Goal: Information Seeking & Learning: Learn about a topic

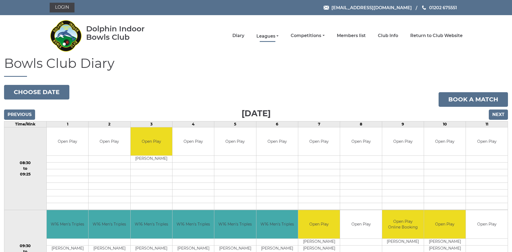
click at [266, 36] on link "Leagues" at bounding box center [267, 36] width 22 height 6
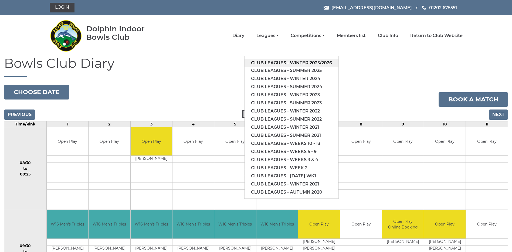
click at [273, 62] on link "Club leagues - Winter 2025/2026" at bounding box center [292, 63] width 94 height 8
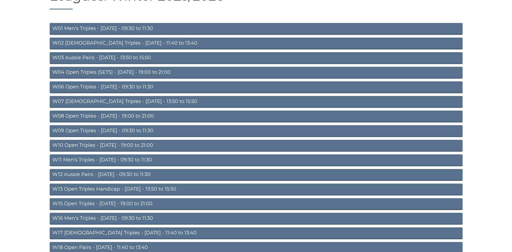
scroll to position [67, 0]
click at [124, 157] on link "W11 Men's Triples - [DATE] - 09:30 to 11:30" at bounding box center [256, 160] width 413 height 12
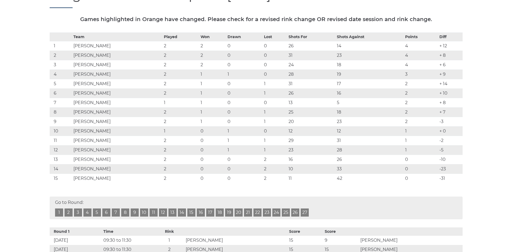
scroll to position [88, 0]
drag, startPoint x: 73, startPoint y: 84, endPoint x: 112, endPoint y: 84, distance: 38.6
click at [112, 84] on td "Brian WILLGRESS" at bounding box center [117, 83] width 90 height 9
drag, startPoint x: 112, startPoint y: 84, endPoint x: 106, endPoint y: 84, distance: 5.2
copy td "Brian WILLGRESS"
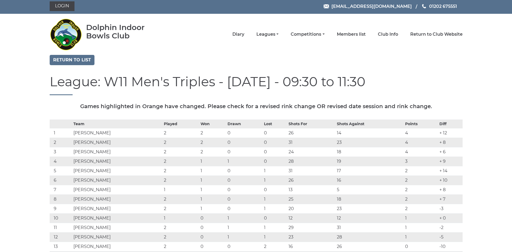
scroll to position [0, 0]
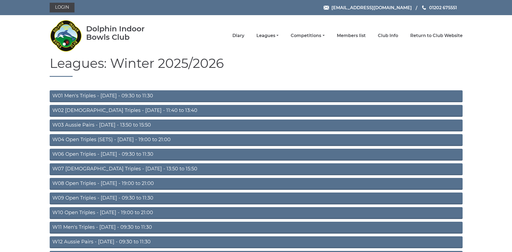
scroll to position [67, 0]
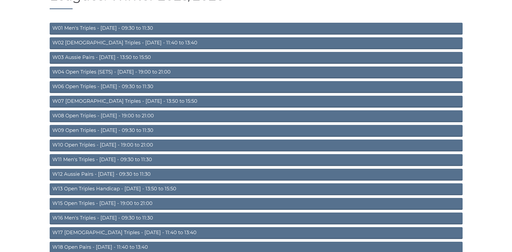
click at [119, 70] on link "W04 Open Triples (SETS) - Monday - 19:00 to 21:00" at bounding box center [256, 72] width 413 height 12
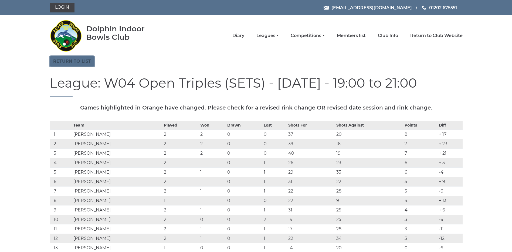
click at [79, 59] on link "Return to list" at bounding box center [72, 61] width 45 height 10
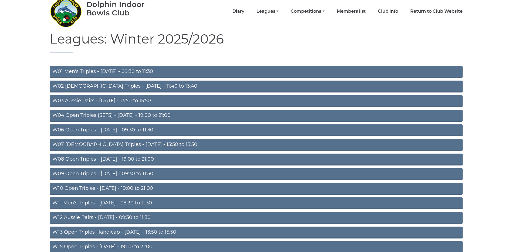
scroll to position [125, 0]
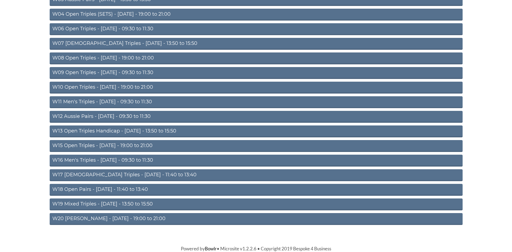
click at [103, 161] on link "W16 Men's Triples - [DATE] - 09:30 to 11:30" at bounding box center [256, 160] width 413 height 12
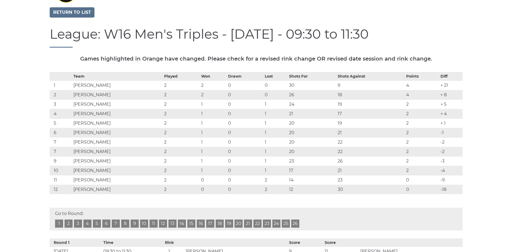
scroll to position [74, 0]
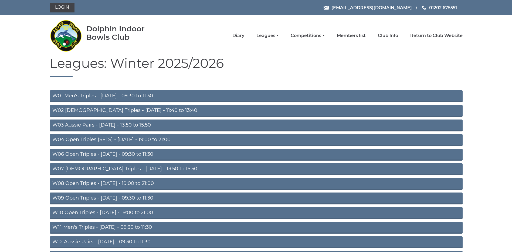
scroll to position [123, 0]
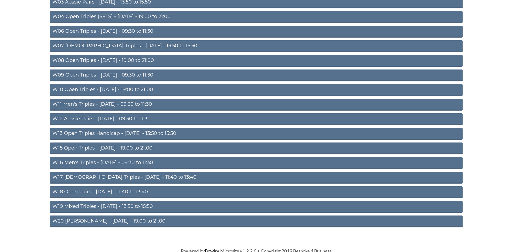
click at [109, 176] on link "W17 Ladies Triples - Friday - 11:40 to 13:40" at bounding box center [256, 177] width 413 height 12
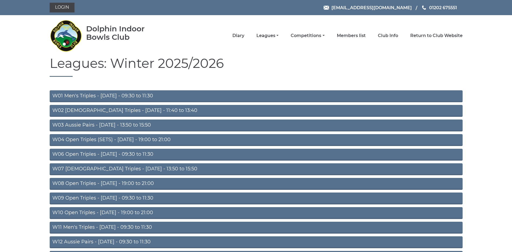
scroll to position [120, 0]
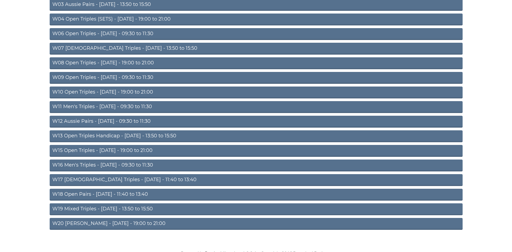
click at [106, 208] on link "W19 Mixed Triples - [DATE] - 13:50 to 15:50" at bounding box center [256, 209] width 413 height 12
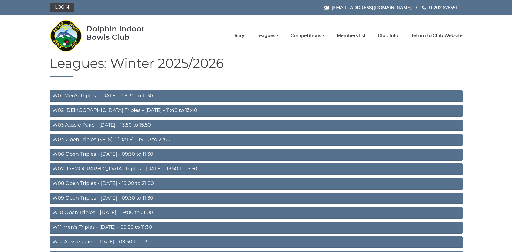
scroll to position [118, 0]
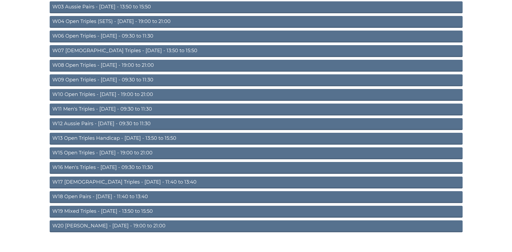
click at [107, 225] on link "W20 Aussie Pairs - Friday - 19:00 to 21:00" at bounding box center [256, 226] width 413 height 12
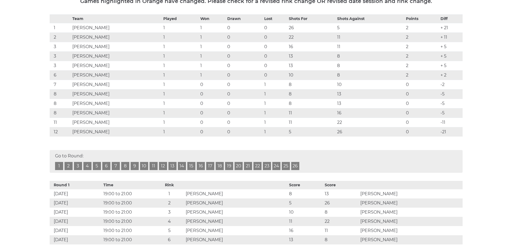
scroll to position [94, 0]
